Goal: Task Accomplishment & Management: Use online tool/utility

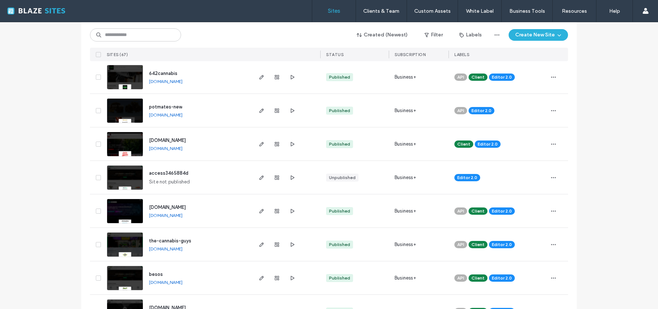
scroll to position [200, 0]
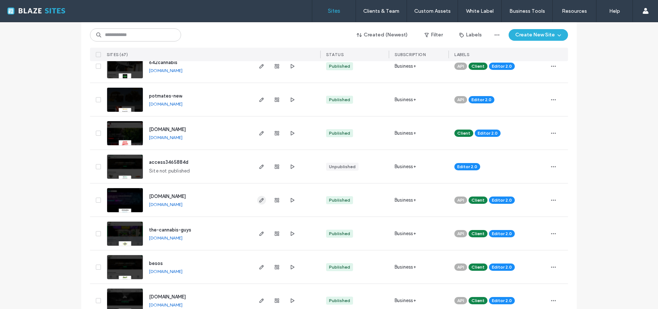
click at [259, 203] on icon "button" at bounding box center [262, 200] width 6 height 6
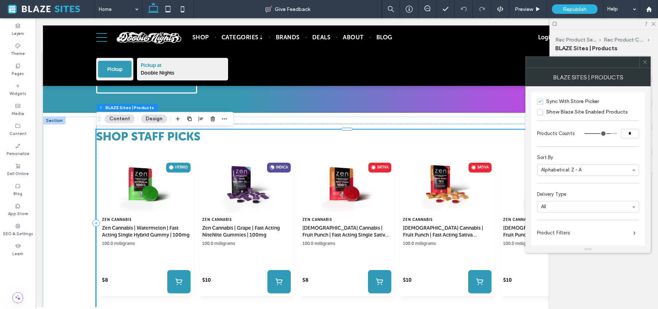
click at [542, 114] on span "Show Blaze Site Enabled Products" at bounding box center [582, 112] width 91 height 6
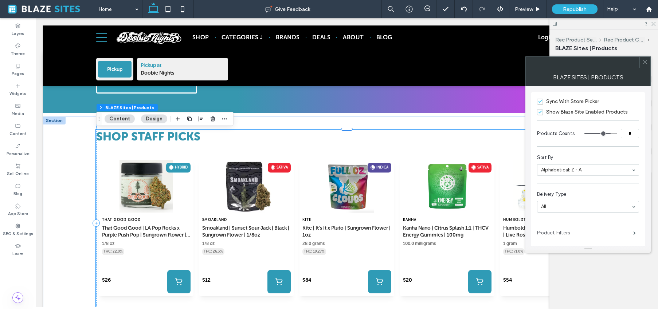
click at [578, 234] on label "Product Filters" at bounding box center [585, 233] width 96 height 15
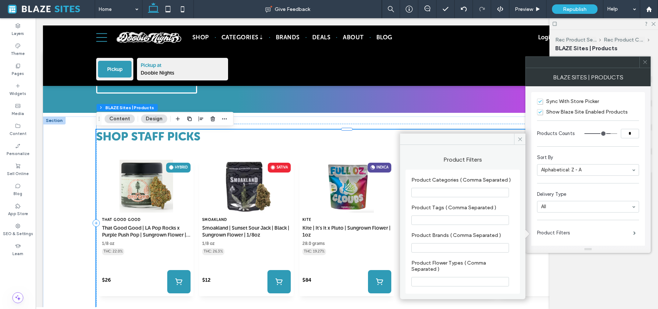
click at [433, 193] on input "Product Categories ( Comma Separated )" at bounding box center [460, 192] width 98 height 9
drag, startPoint x: 412, startPoint y: 180, endPoint x: 479, endPoint y: 183, distance: 66.3
click at [479, 183] on label "Product Categories ( Comma Separated )" at bounding box center [461, 181] width 100 height 8
type input "*"
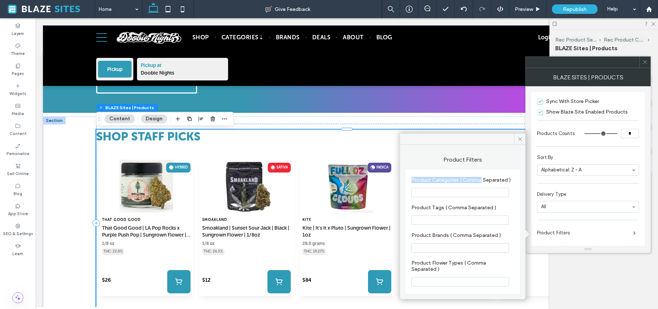
type input "*"
drag, startPoint x: 607, startPoint y: 133, endPoint x: 611, endPoint y: 133, distance: 4.4
click at [611, 133] on input "range" at bounding box center [600, 133] width 33 height 1
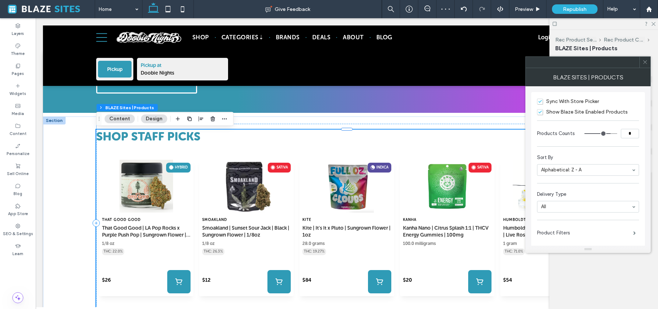
click at [236, 151] on div "Hybrid THC: 22.0% That Good Good" at bounding box center [346, 233] width 501 height 168
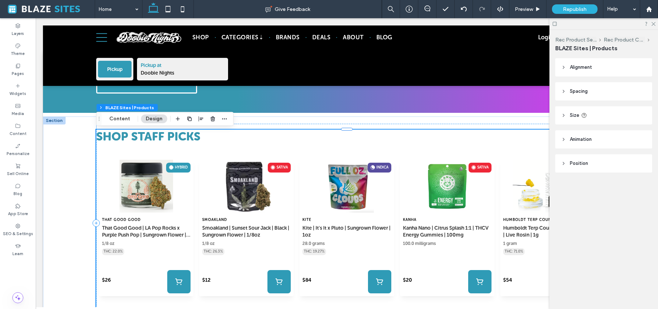
click at [250, 148] on div "SHOP STAFF PICKS View All View all Hybrid THC: 22.0% That Good Good 1/8 oz $26" at bounding box center [346, 224] width 501 height 188
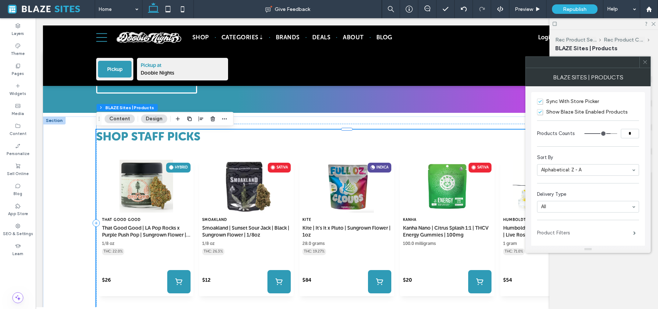
click at [566, 230] on label "Product Filters" at bounding box center [585, 233] width 96 height 15
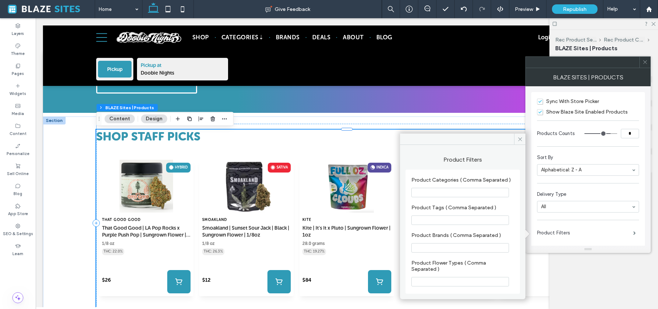
click at [454, 193] on input "Product Categories ( Comma Separated )" at bounding box center [460, 192] width 98 height 9
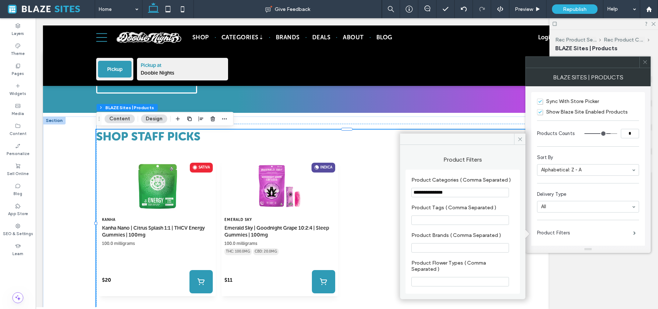
drag, startPoint x: 431, startPoint y: 191, endPoint x: 479, endPoint y: 190, distance: 48.5
click at [479, 190] on input "**********" at bounding box center [460, 192] width 98 height 9
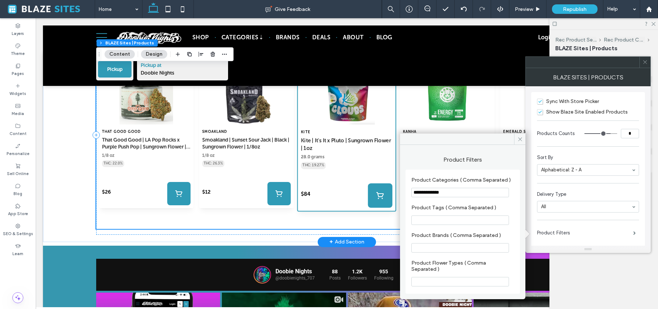
scroll to position [1887, 0]
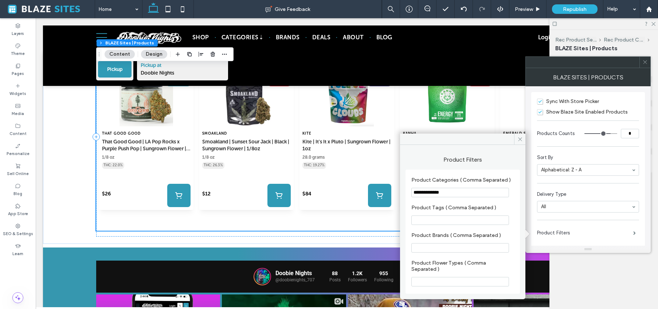
type input "**********"
click at [434, 220] on input "Product Tags ( Comma Separated )" at bounding box center [460, 220] width 98 height 9
click at [428, 246] on input "Product Brands ( Comma Separated )" at bounding box center [460, 247] width 98 height 9
click at [433, 285] on input "Product Flower Types ( Comma Separated )" at bounding box center [460, 281] width 98 height 9
click at [437, 222] on input "Product Tags ( Comma Separated )" at bounding box center [460, 220] width 98 height 9
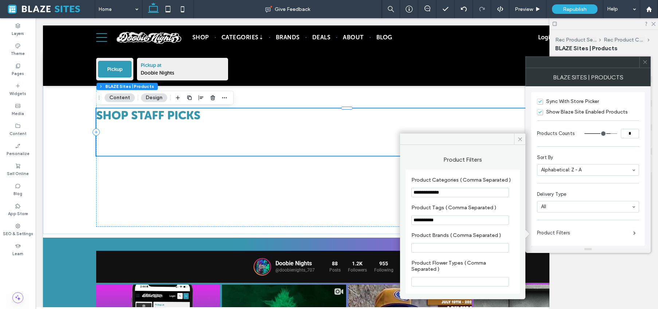
type input "**********"
drag, startPoint x: 467, startPoint y: 189, endPoint x: 457, endPoint y: 194, distance: 11.6
click at [457, 194] on input "**********" at bounding box center [460, 192] width 98 height 9
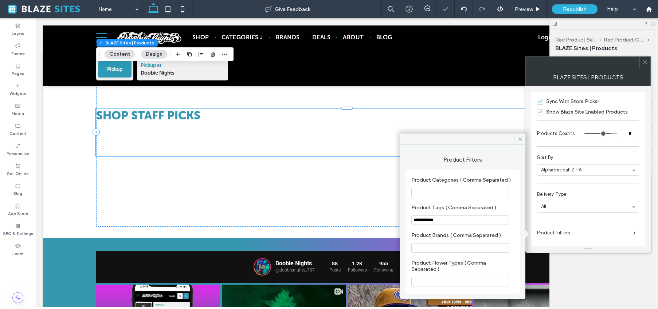
click at [446, 220] on input "**********" at bounding box center [460, 220] width 98 height 9
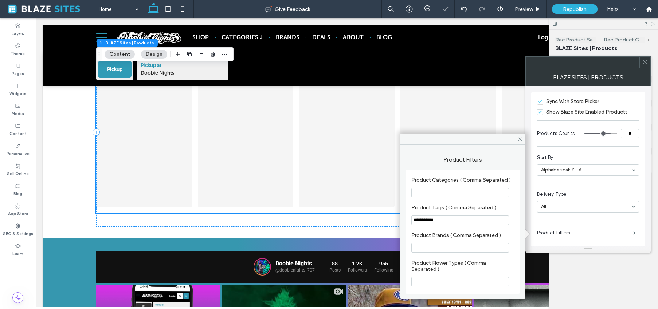
click at [446, 220] on input "**********" at bounding box center [460, 220] width 98 height 9
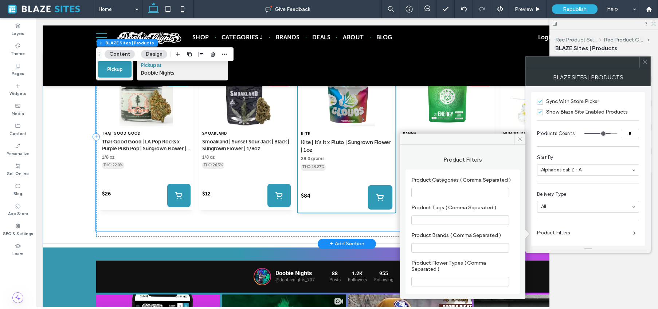
scroll to position [1681, 0]
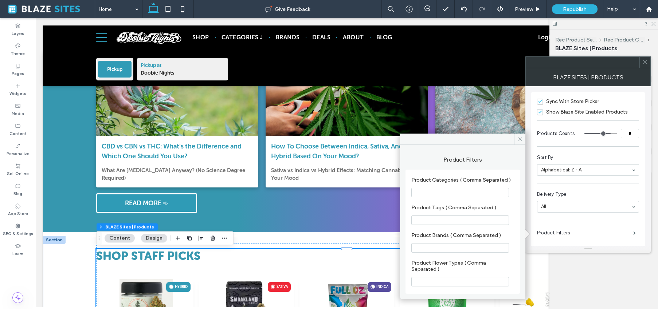
drag, startPoint x: 488, startPoint y: 119, endPoint x: 553, endPoint y: 111, distance: 66.1
click at [521, 140] on icon at bounding box center [519, 139] width 5 height 5
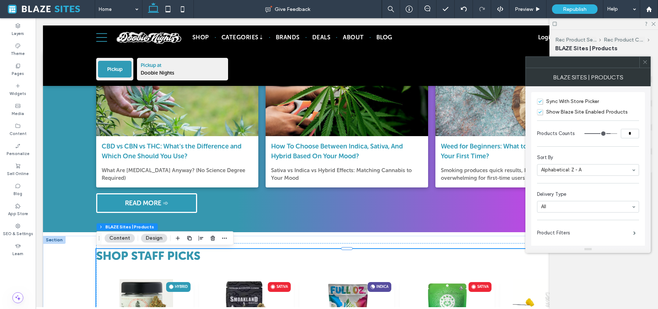
click at [645, 64] on icon at bounding box center [644, 61] width 5 height 5
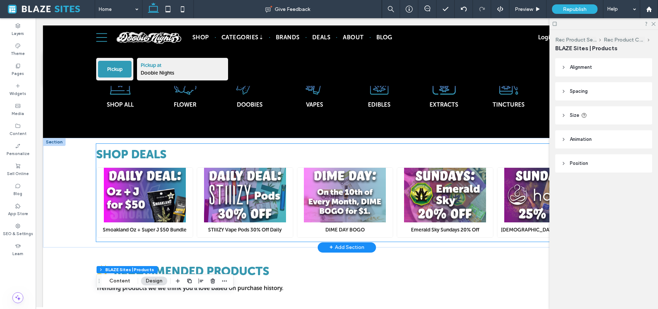
scroll to position [279, 0]
